Goal: Task Accomplishment & Management: Use online tool/utility

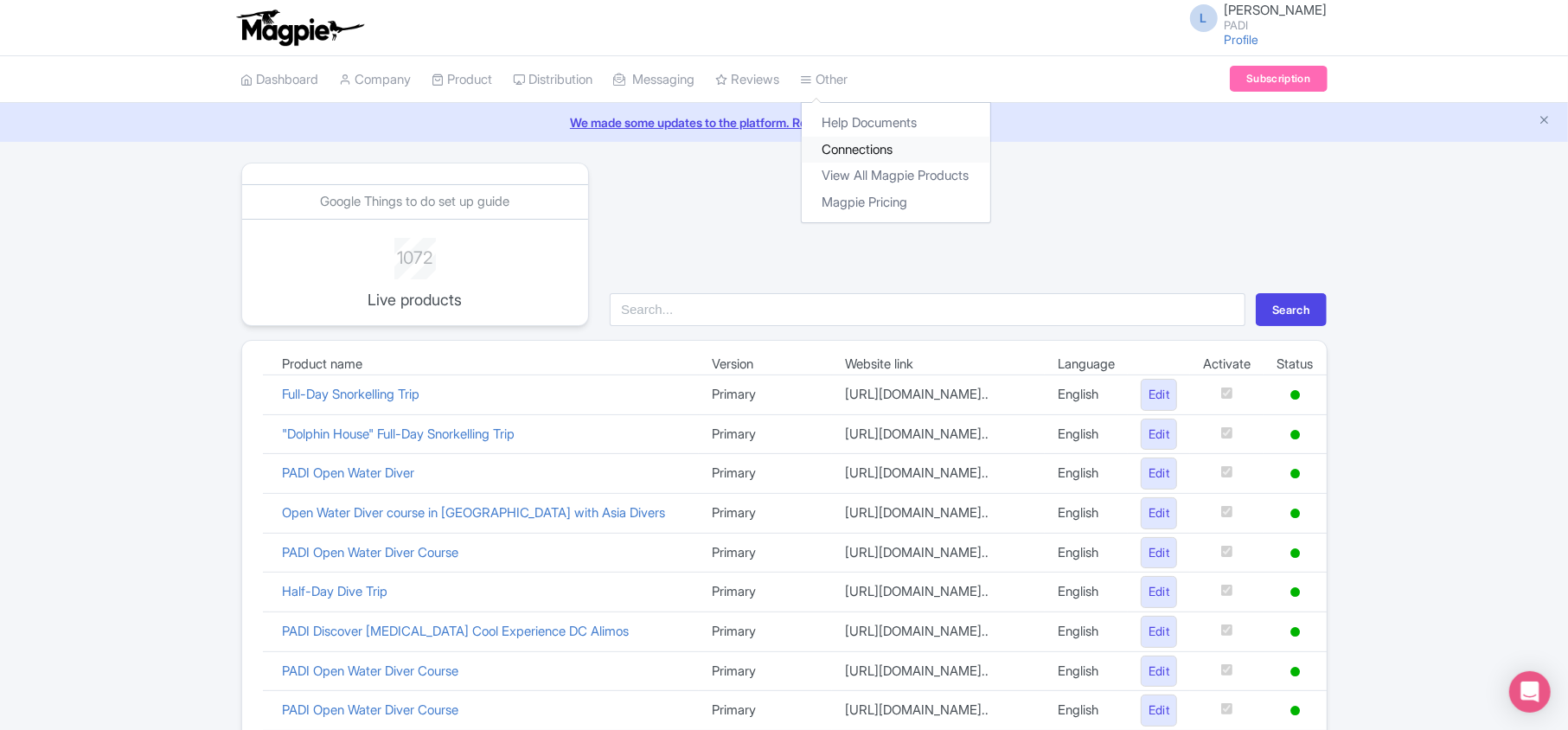
click at [778, 152] on link "Connections" at bounding box center [896, 150] width 188 height 27
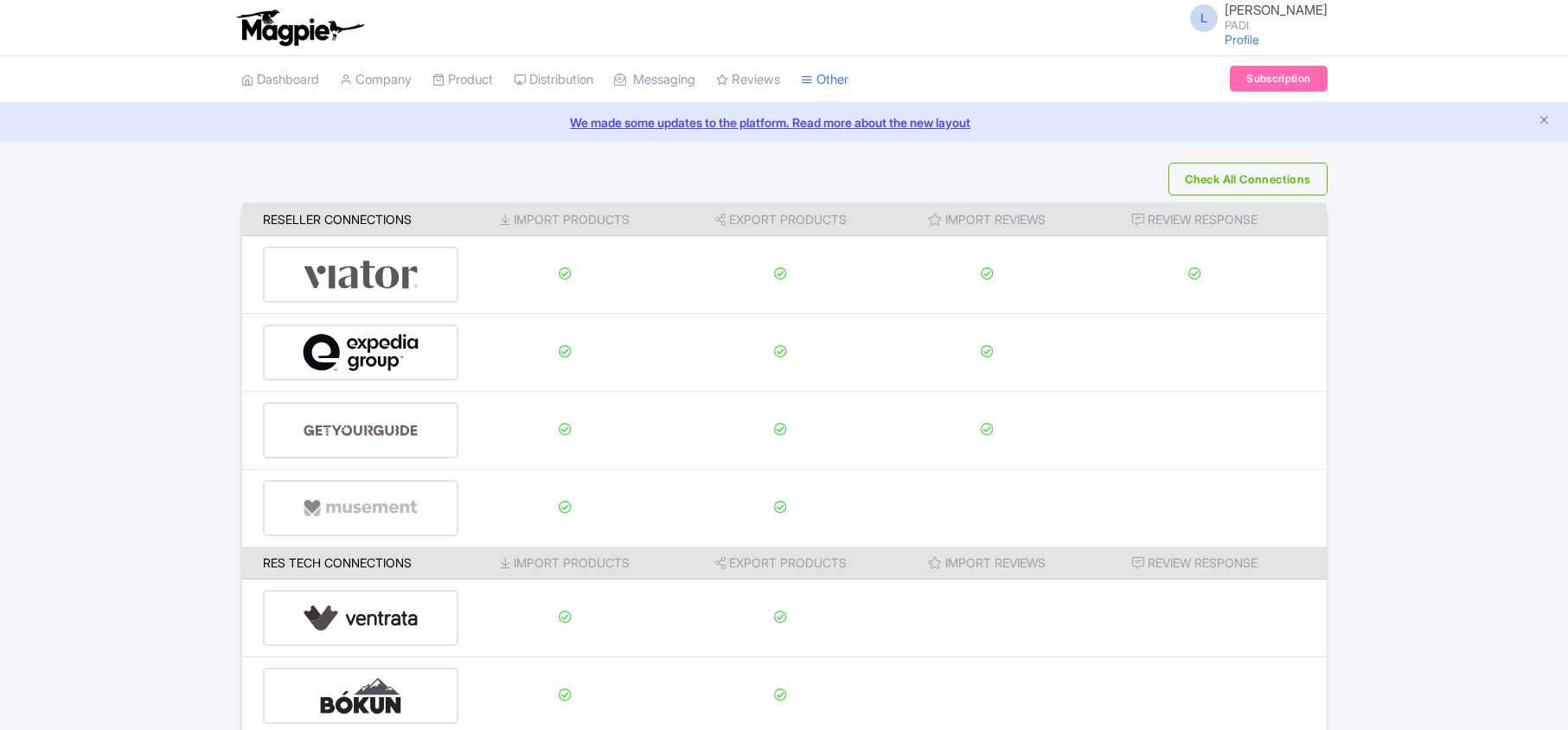
scroll to position [272, 0]
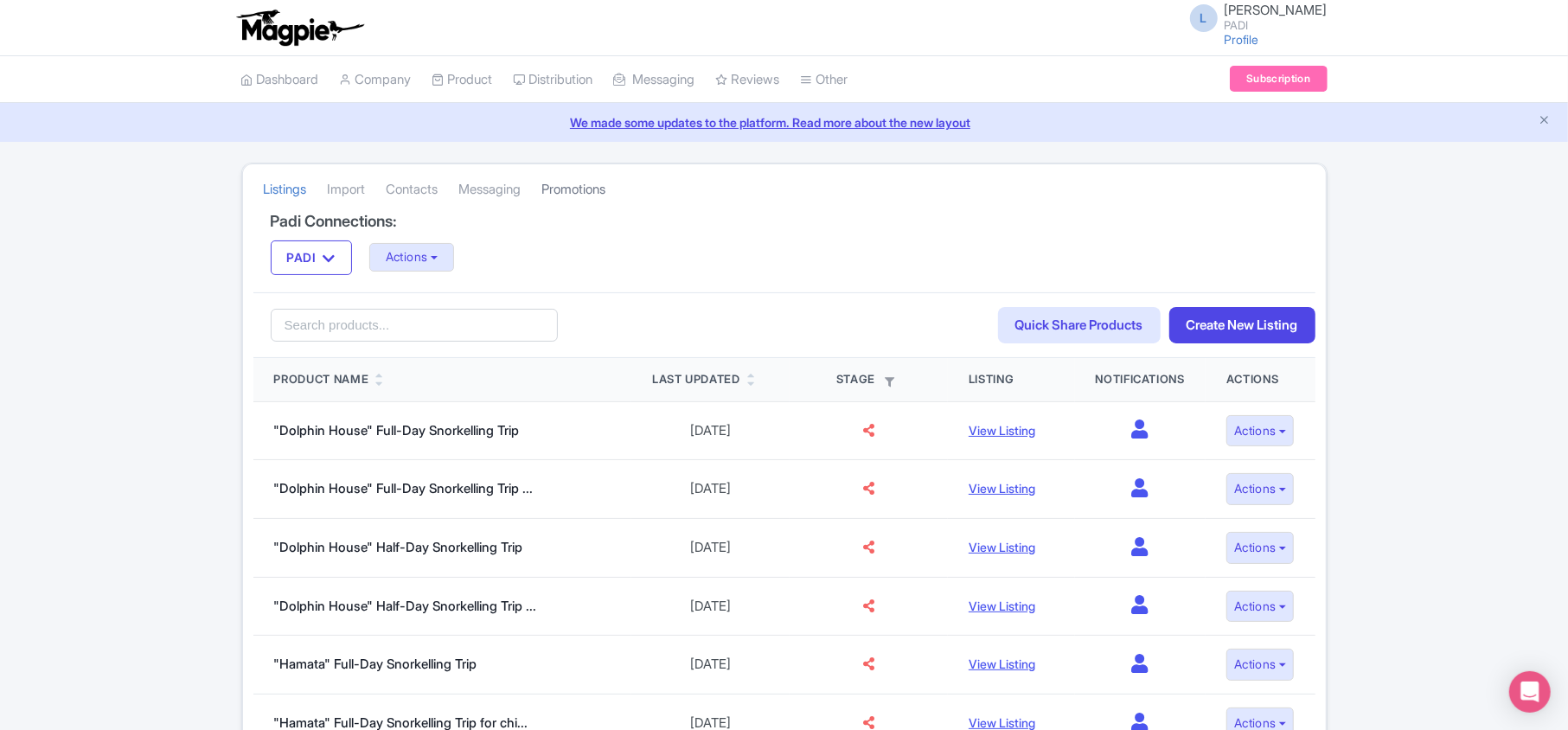
click at [607, 191] on link "Promotions" at bounding box center [573, 190] width 64 height 48
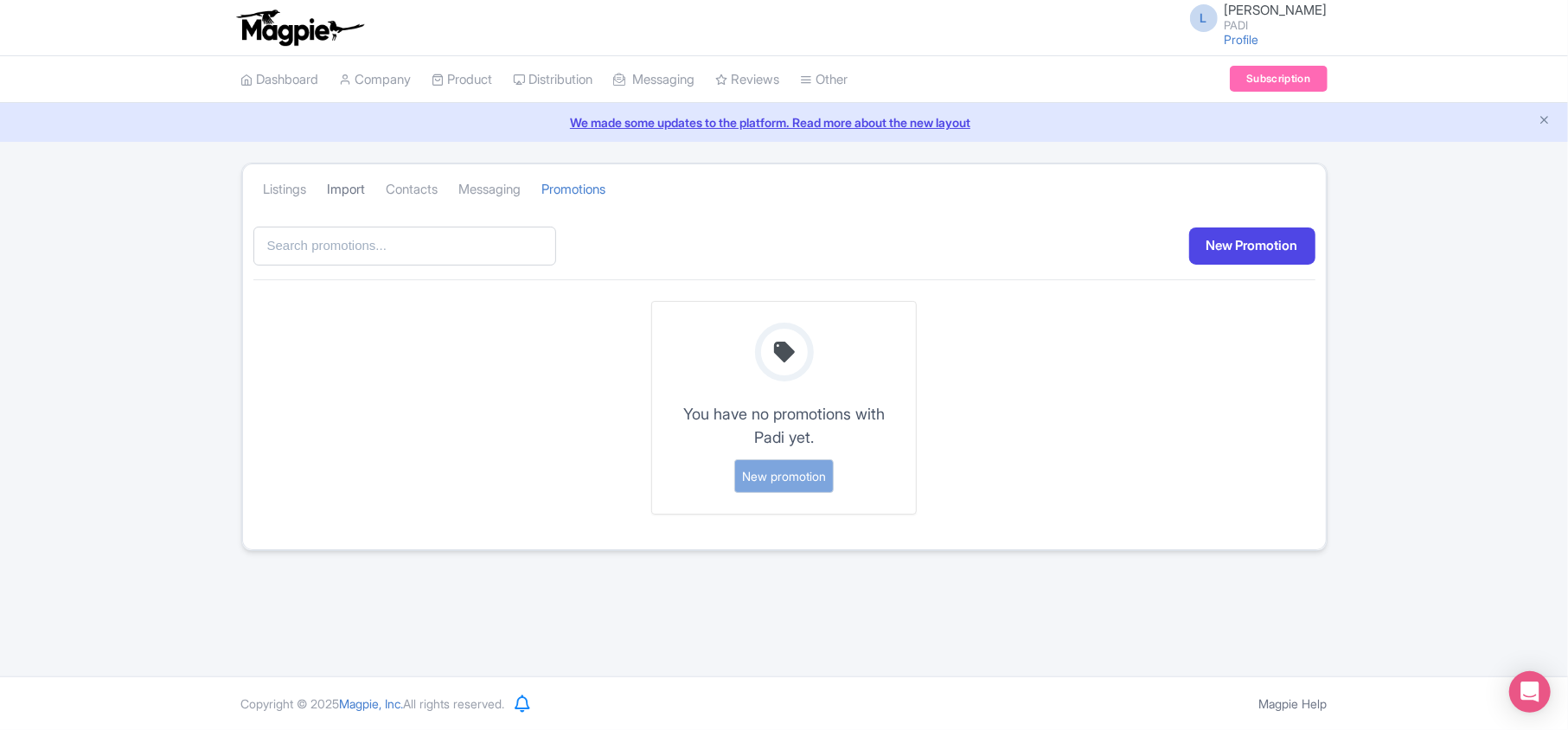
click at [343, 183] on link "Import" at bounding box center [347, 190] width 38 height 48
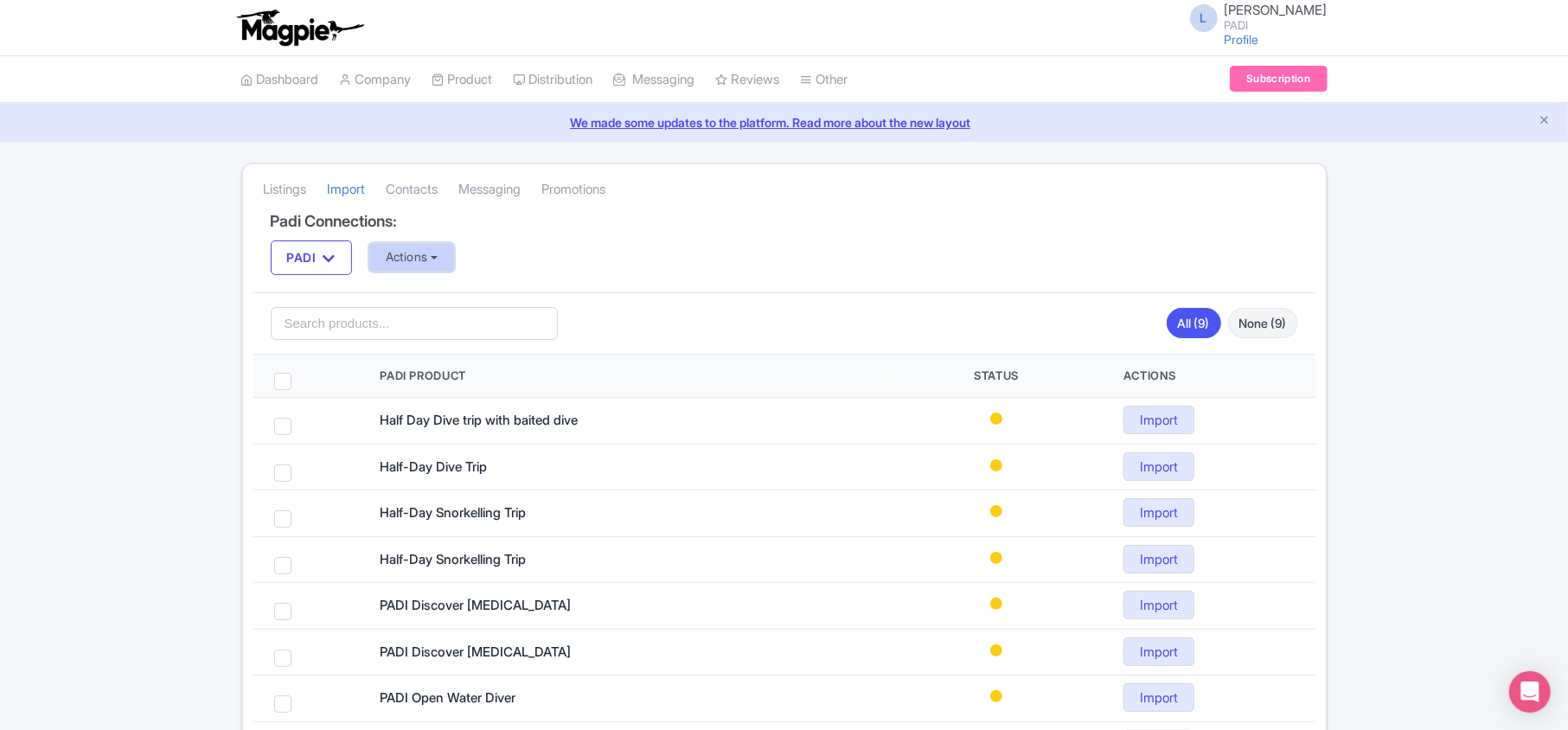
click at [410, 257] on button "Actions" at bounding box center [412, 258] width 86 height 29
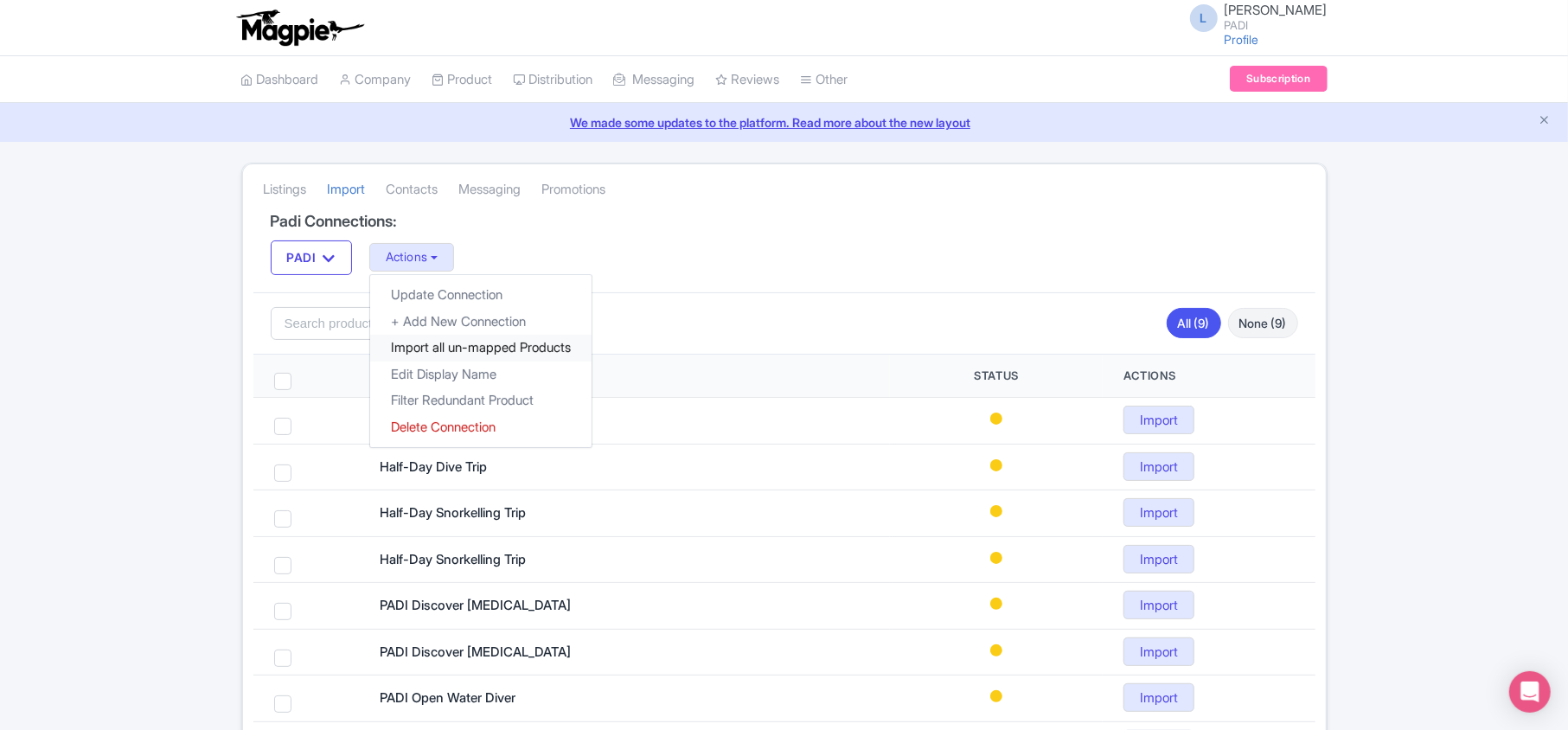
click at [426, 354] on link "Import all un-mapped Products" at bounding box center [480, 348] width 222 height 27
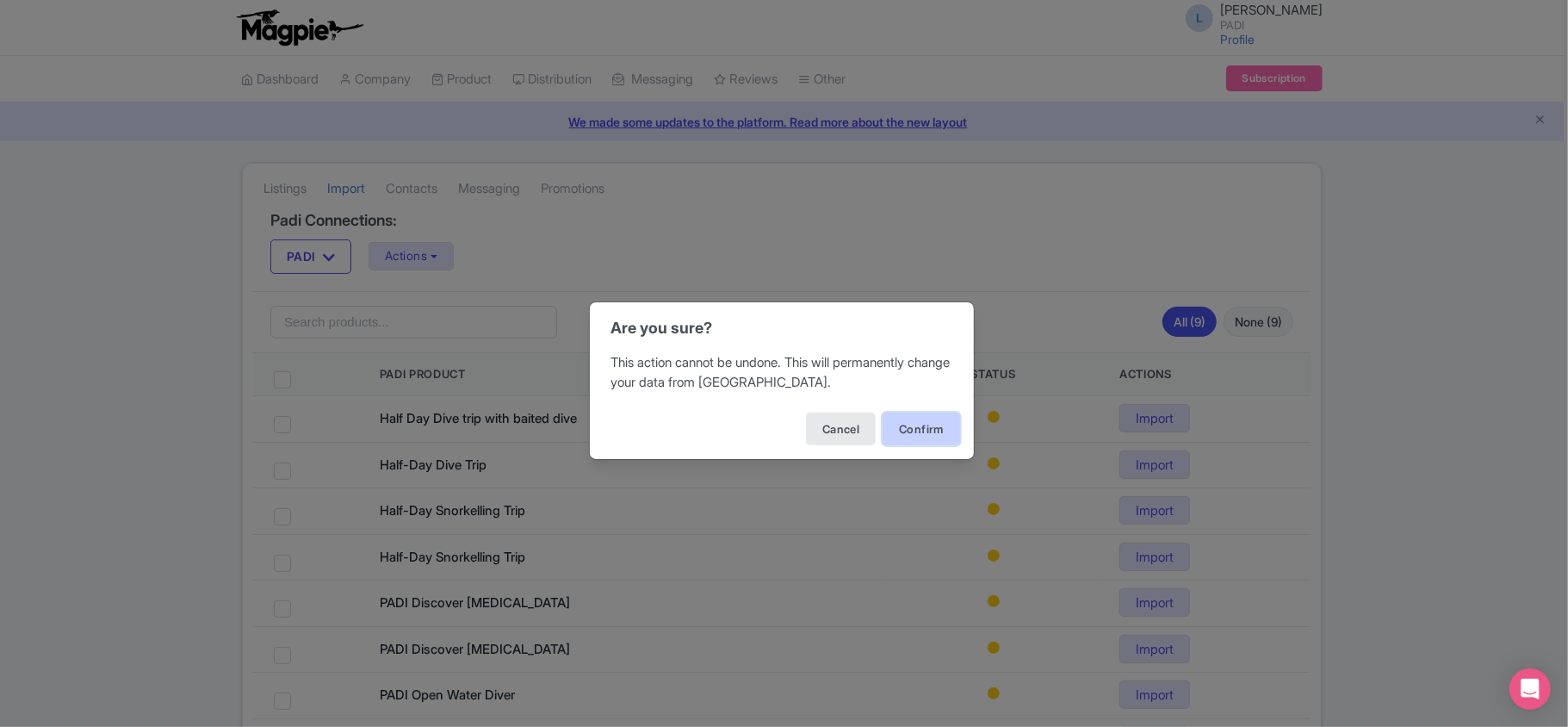
click at [900, 433] on button "Confirm" at bounding box center [921, 429] width 78 height 33
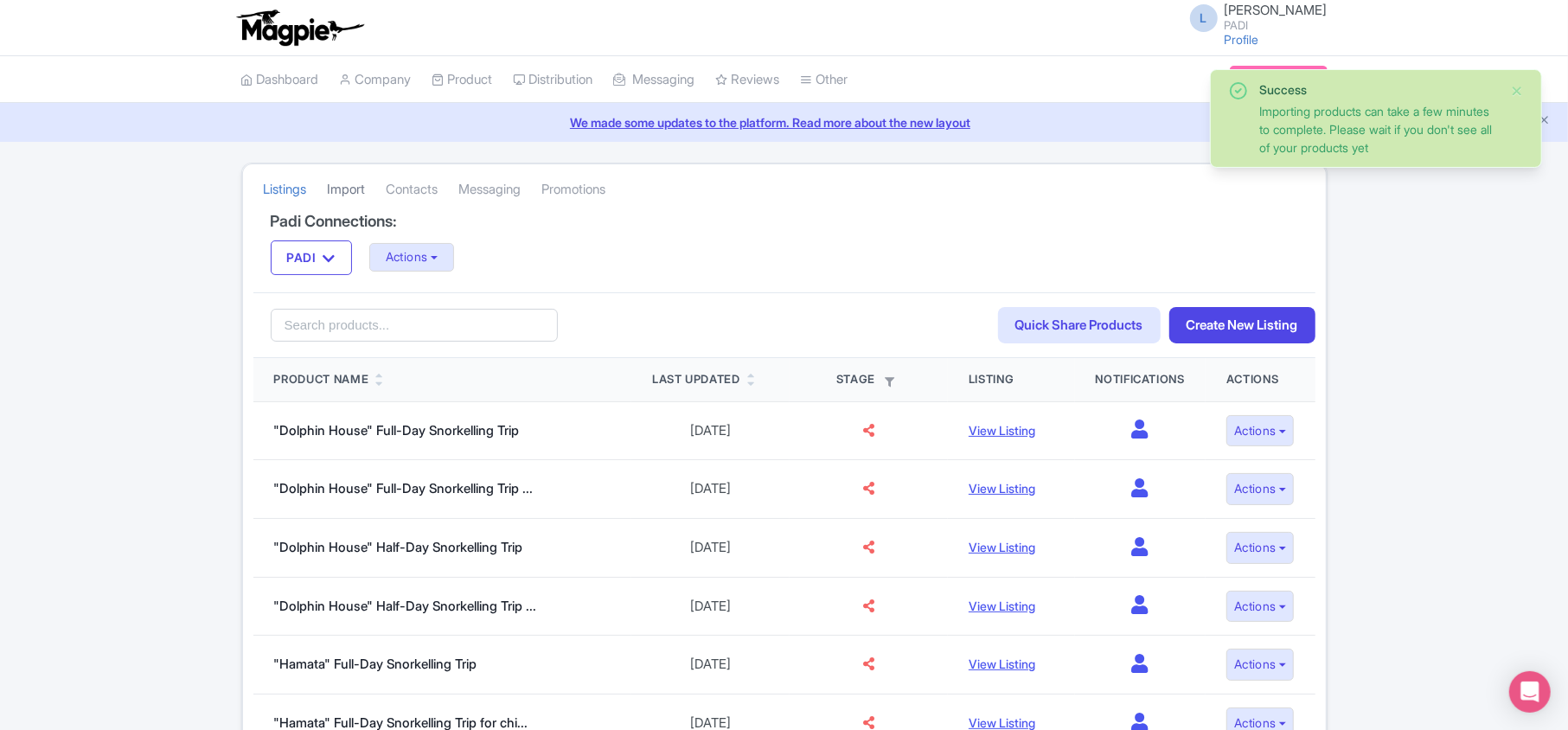
click at [355, 194] on link "Import" at bounding box center [347, 190] width 38 height 48
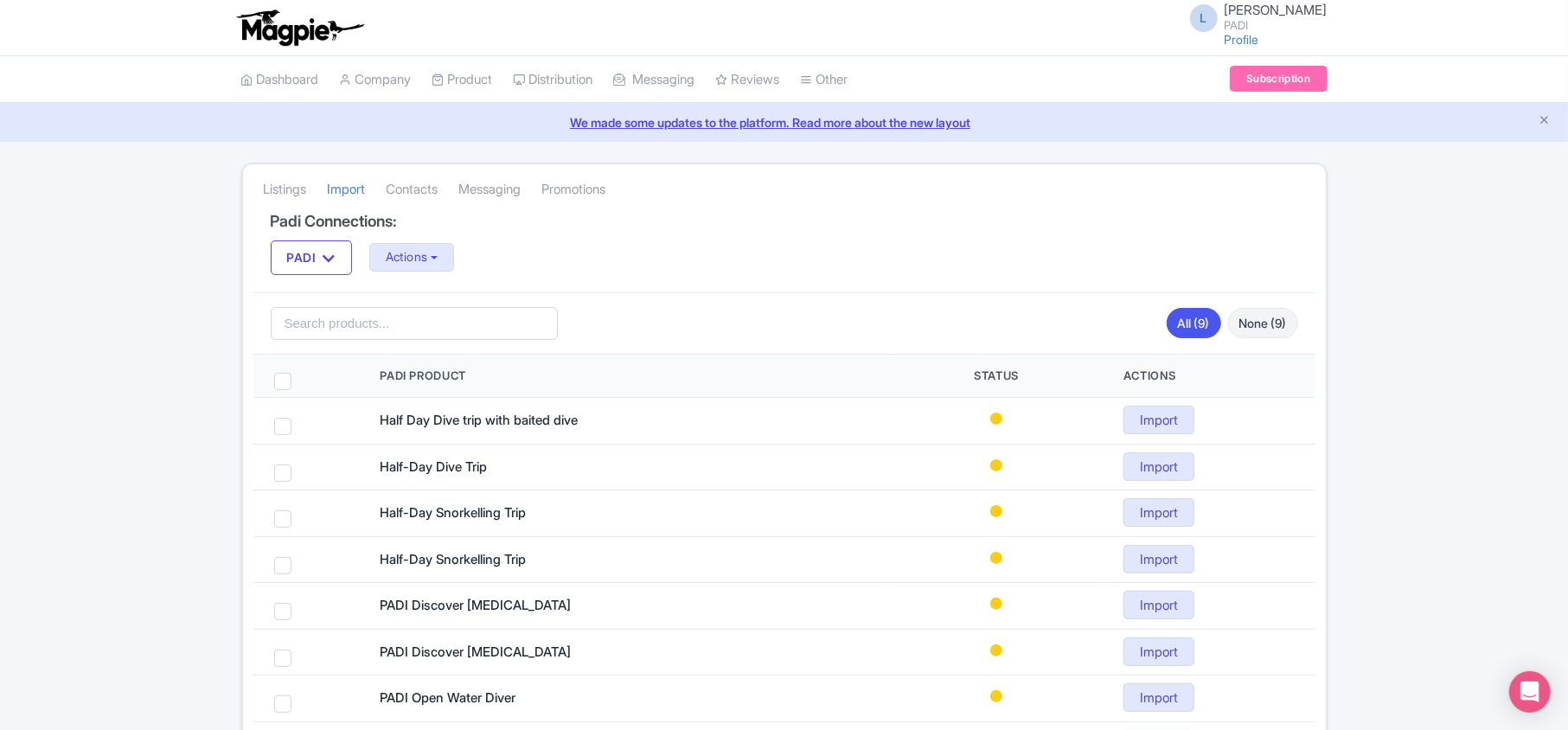
scroll to position [78, 0]
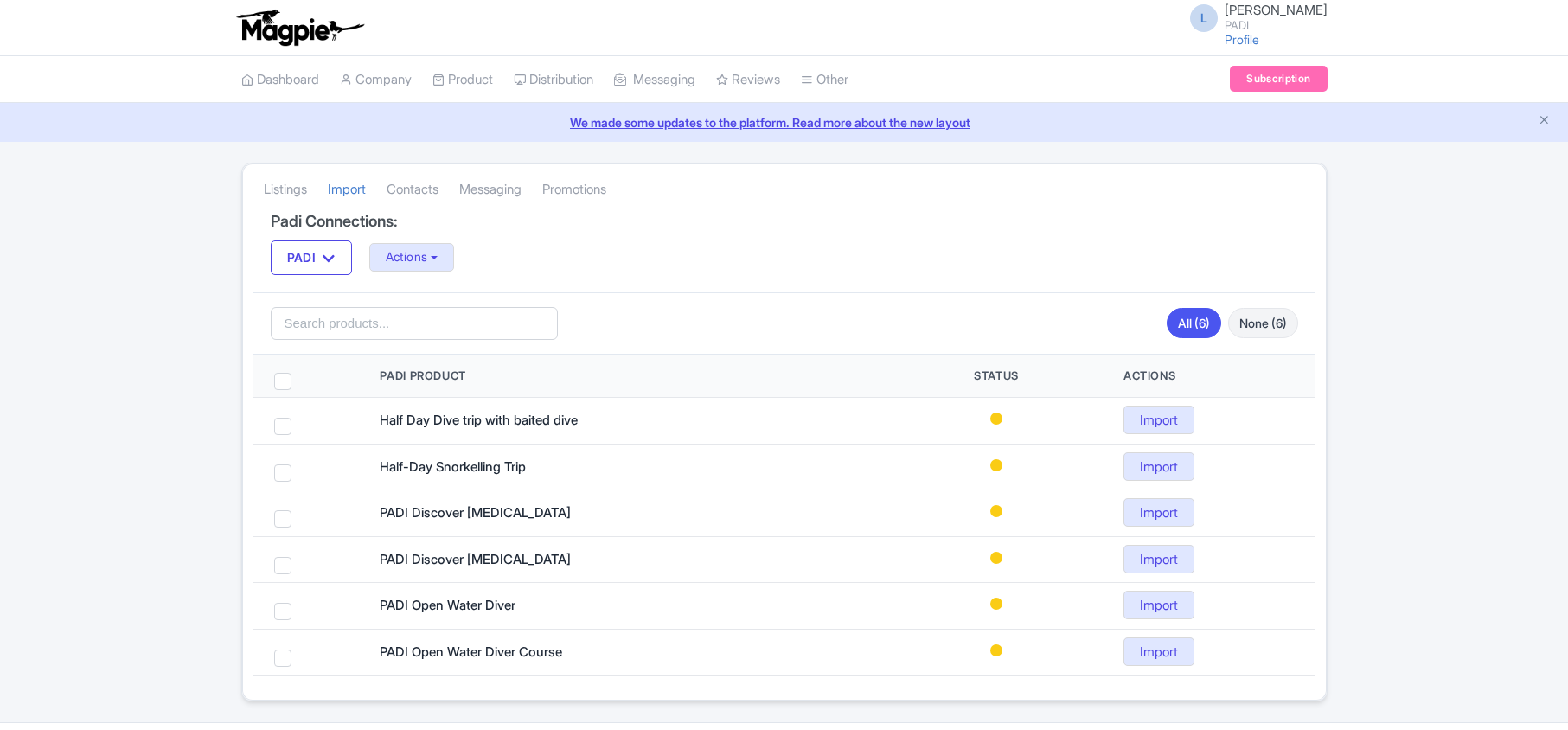
scroll to position [50, 0]
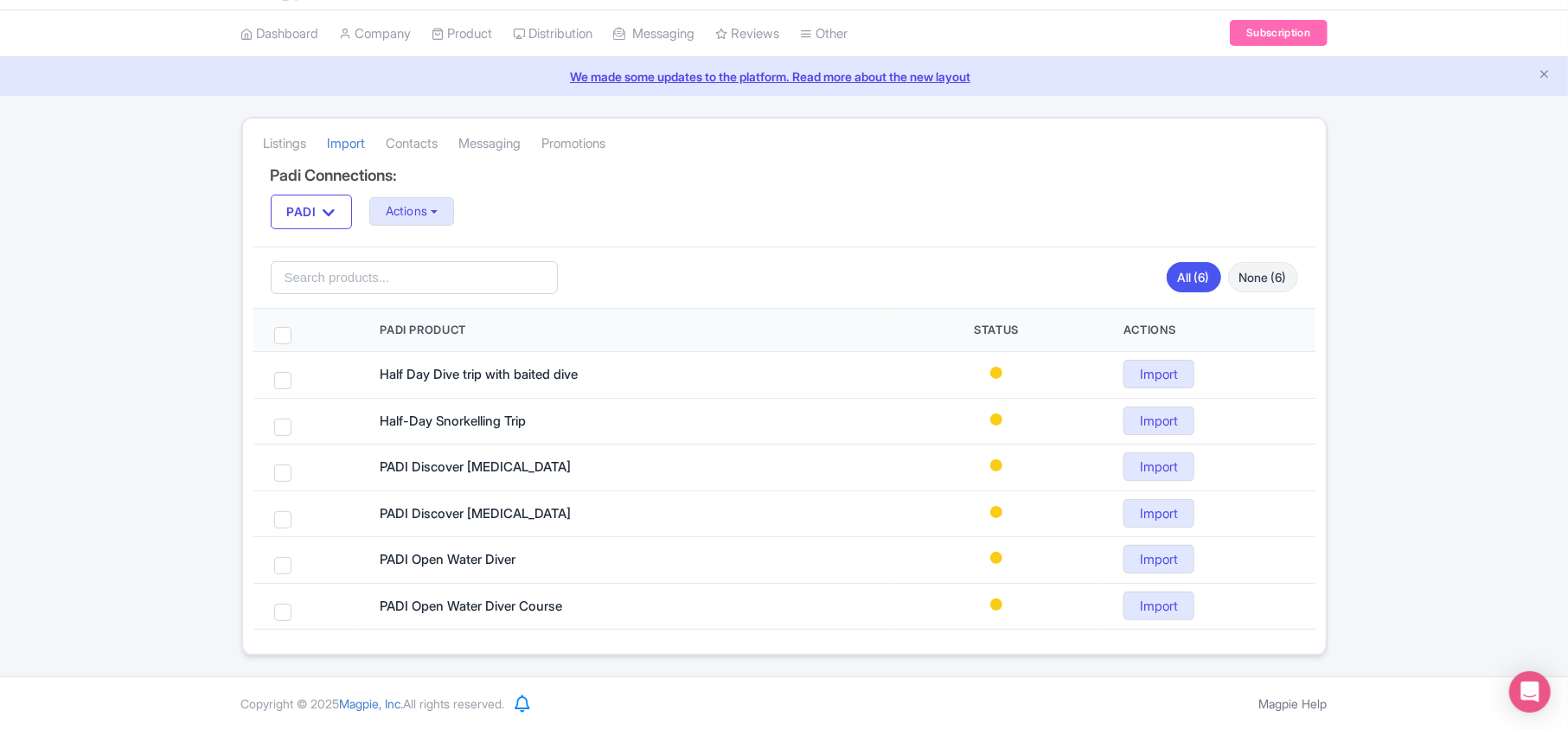
click at [62, 144] on div "Listings [GEOGRAPHIC_DATA] Contacts Messaging Promotions Padi Connections: PADI…" at bounding box center [784, 386] width 1568 height 539
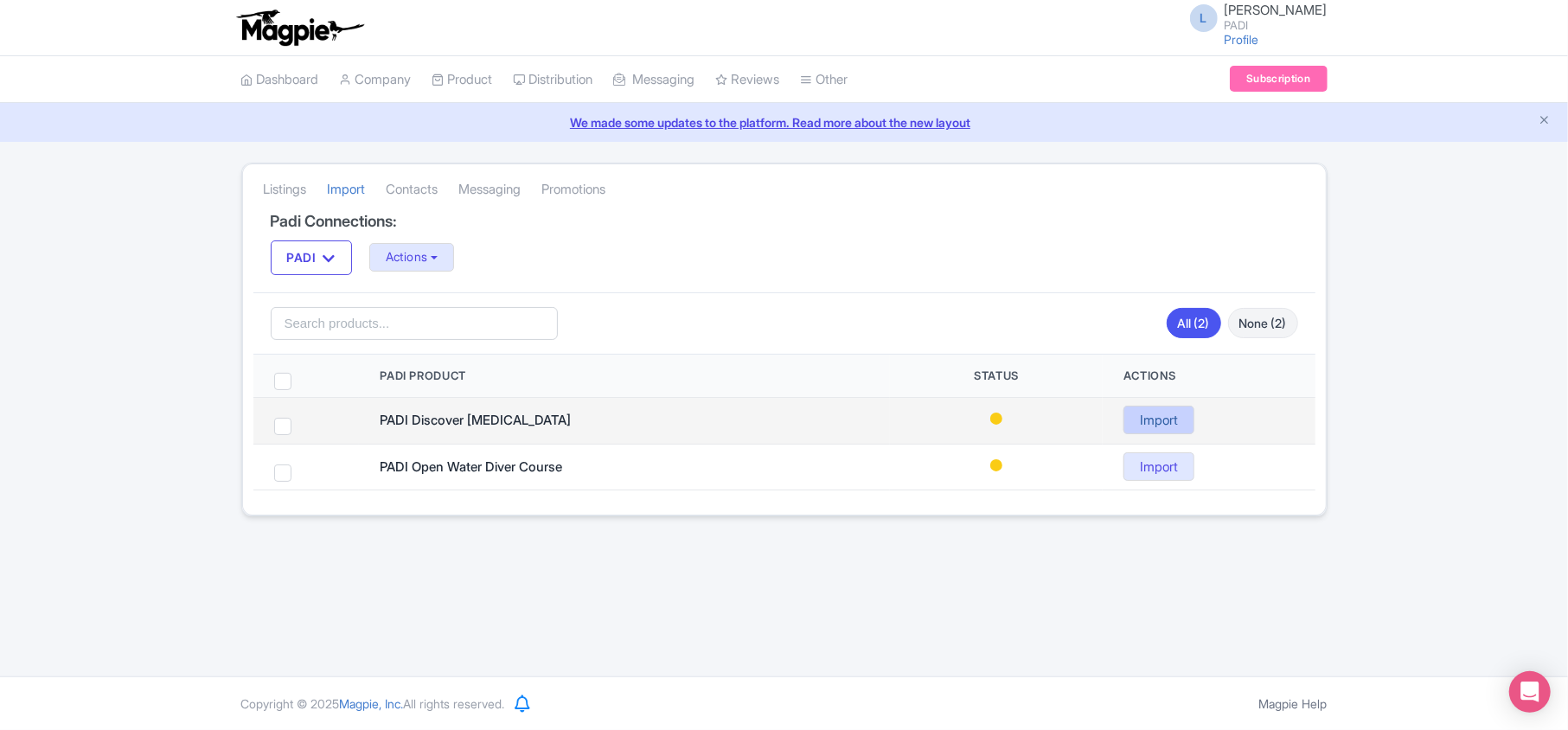
click at [1172, 431] on link "Import" at bounding box center [1159, 420] width 71 height 29
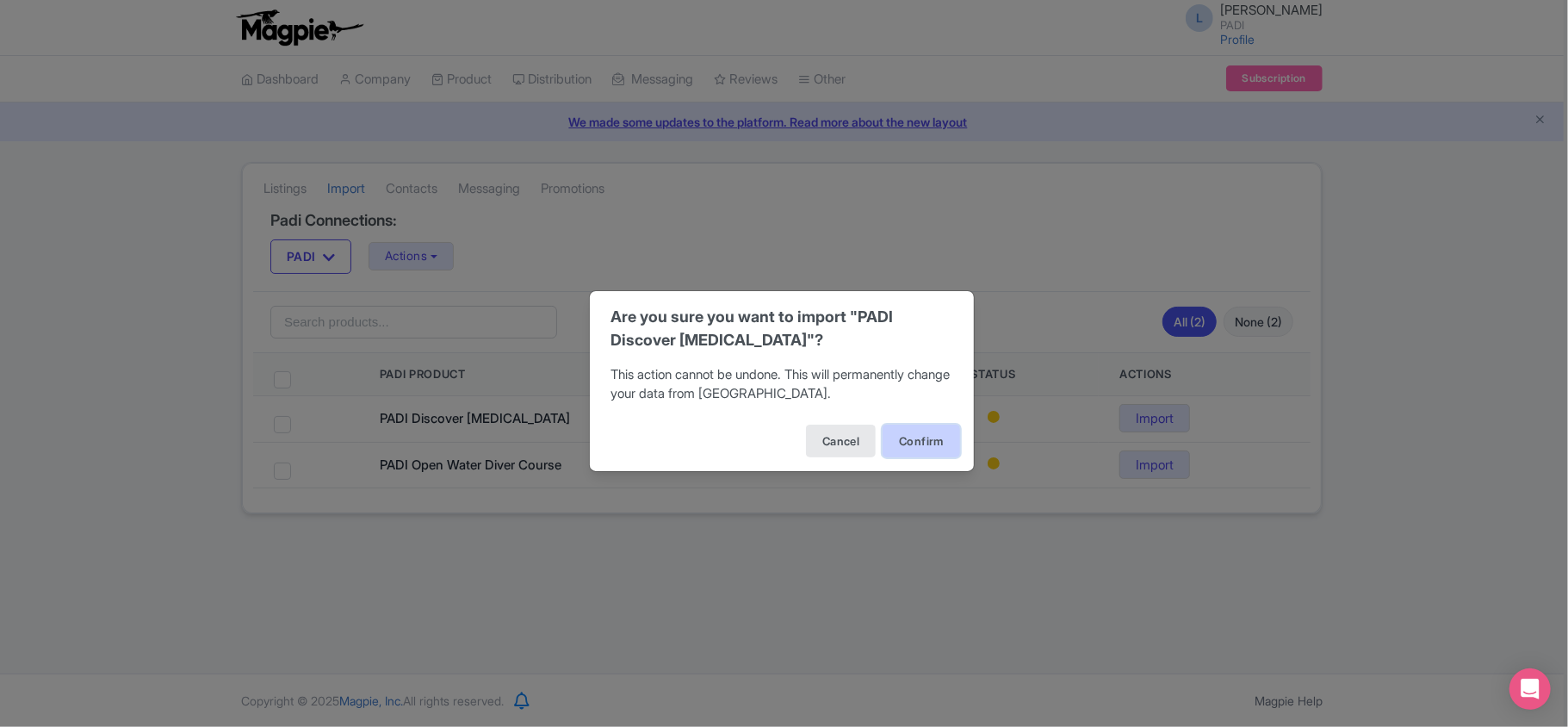
click at [897, 432] on button "Confirm" at bounding box center [921, 440] width 78 height 33
